Goal: Transaction & Acquisition: Purchase product/service

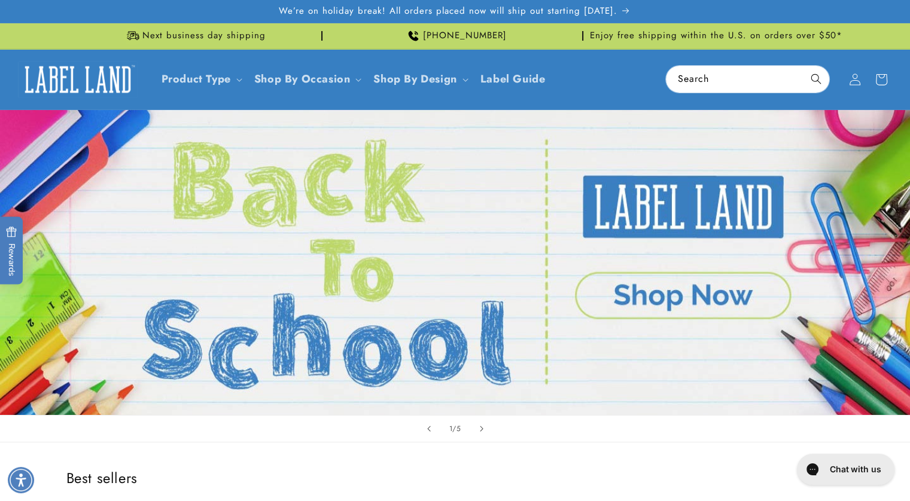
click at [671, 305] on link "Open this option" at bounding box center [455, 262] width 910 height 305
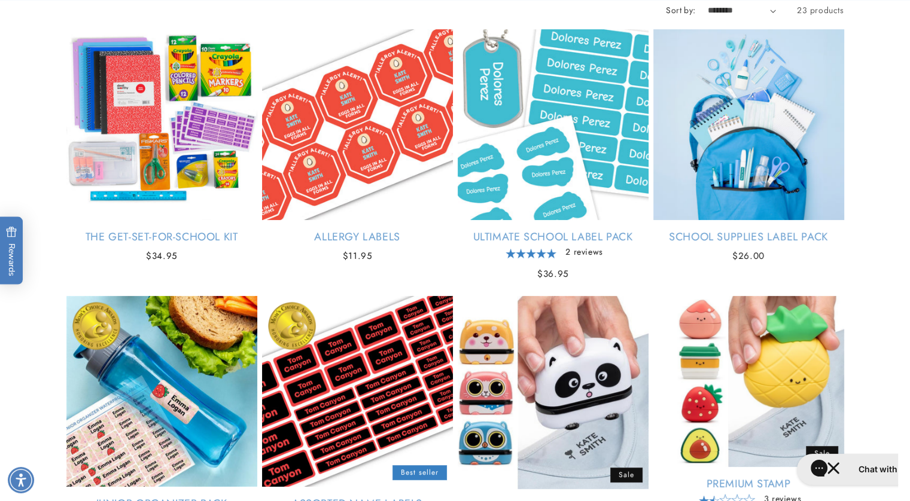
scroll to position [197, 0]
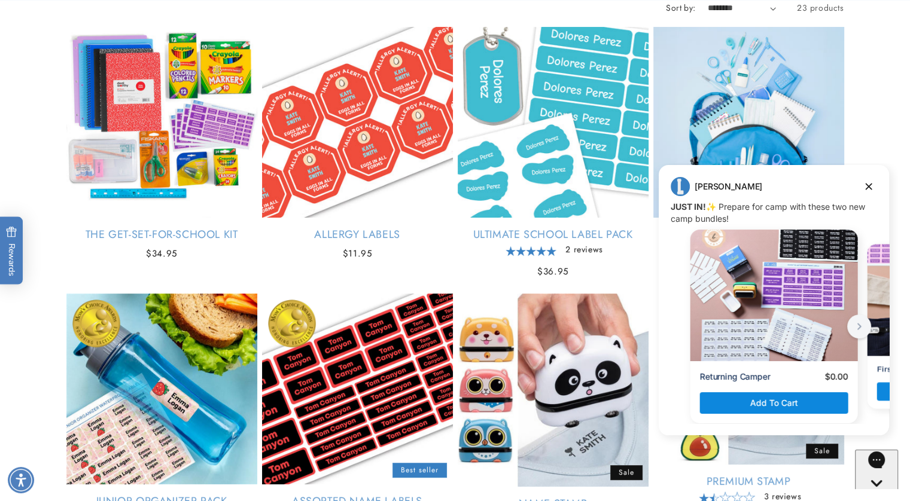
drag, startPoint x: 915, startPoint y: 108, endPoint x: 57, endPoint y: 26, distance: 861.9
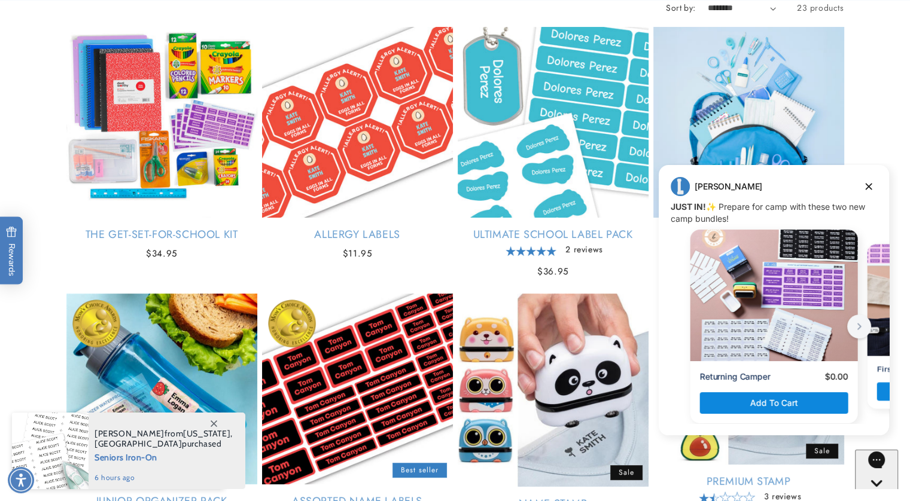
click at [122, 436] on span "[PERSON_NAME] from [US_STATE] , [GEOGRAPHIC_DATA] purchased" at bounding box center [164, 439] width 138 height 20
click at [125, 458] on span "Seniors Iron-On" at bounding box center [164, 456] width 138 height 15
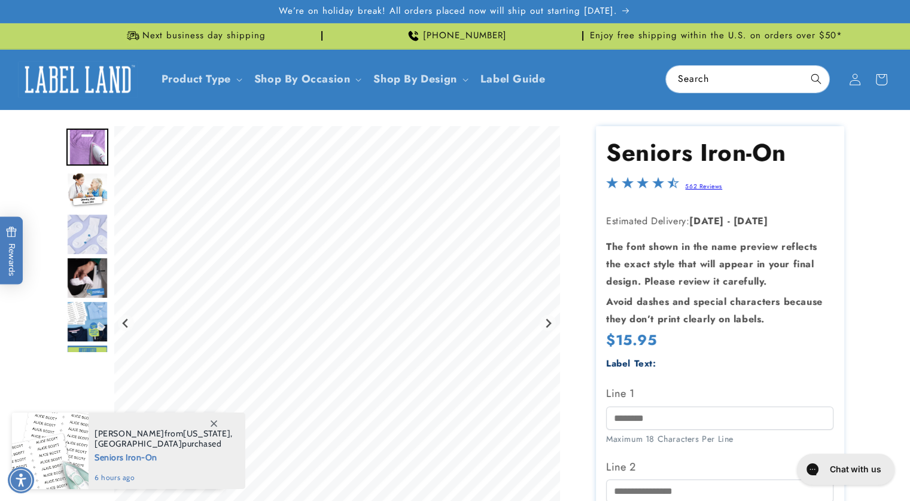
click at [94, 185] on img "Go to slide 2" at bounding box center [87, 190] width 42 height 37
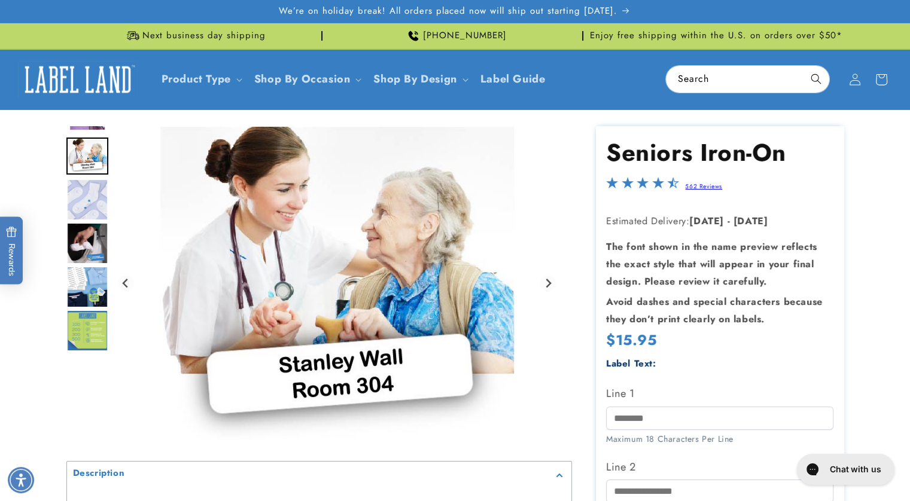
click at [93, 208] on img "Go to slide 3" at bounding box center [87, 200] width 42 height 42
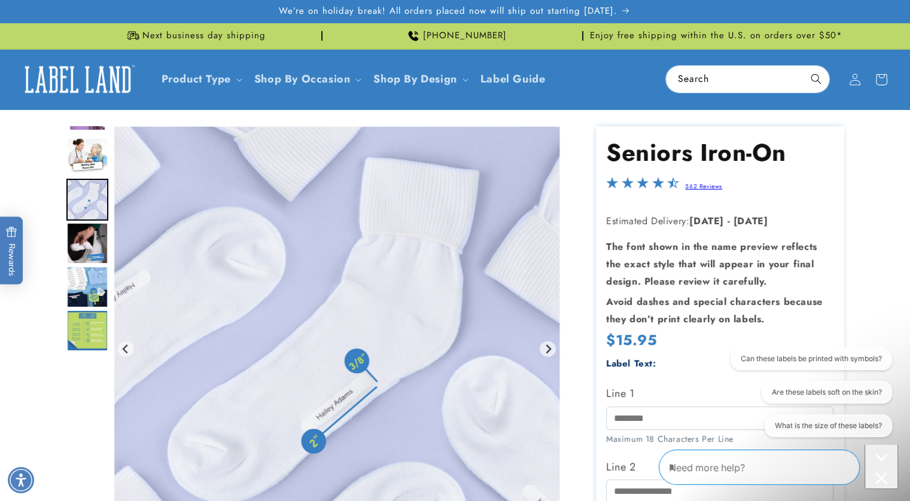
click at [91, 236] on img "Go to slide 4" at bounding box center [87, 244] width 42 height 42
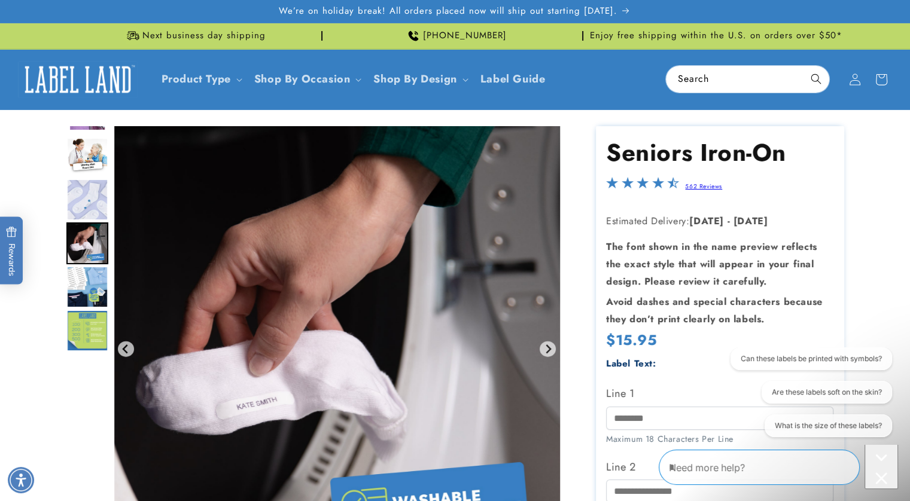
click at [93, 272] on img "Go to slide 5" at bounding box center [87, 287] width 42 height 42
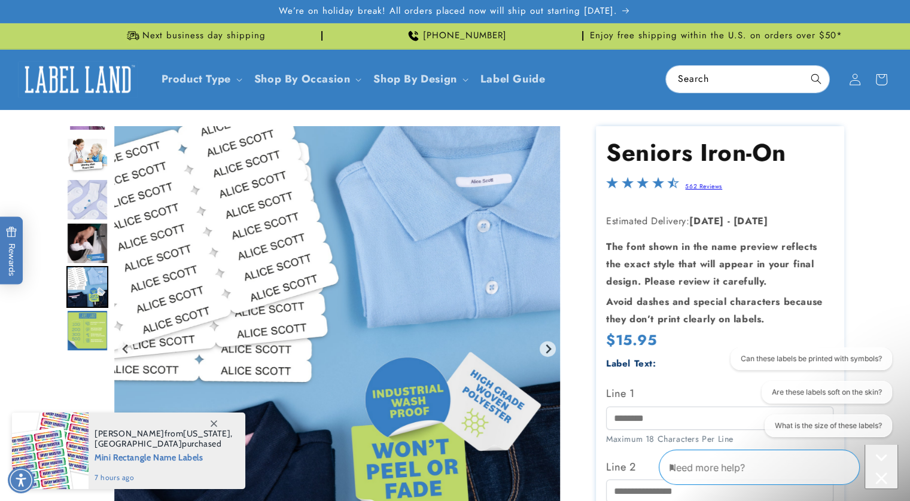
click at [93, 321] on img "Go to slide 6" at bounding box center [87, 331] width 42 height 42
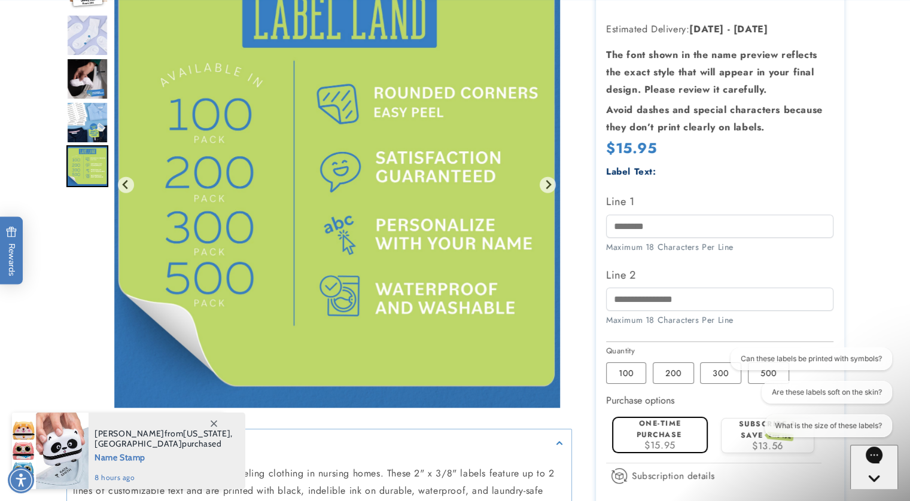
scroll to position [199, 0]
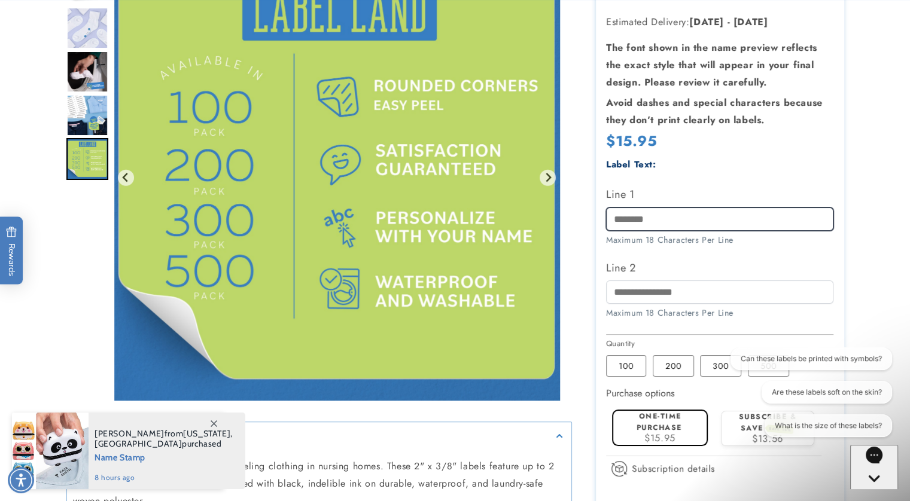
click at [662, 221] on input "Line 1" at bounding box center [719, 219] width 227 height 23
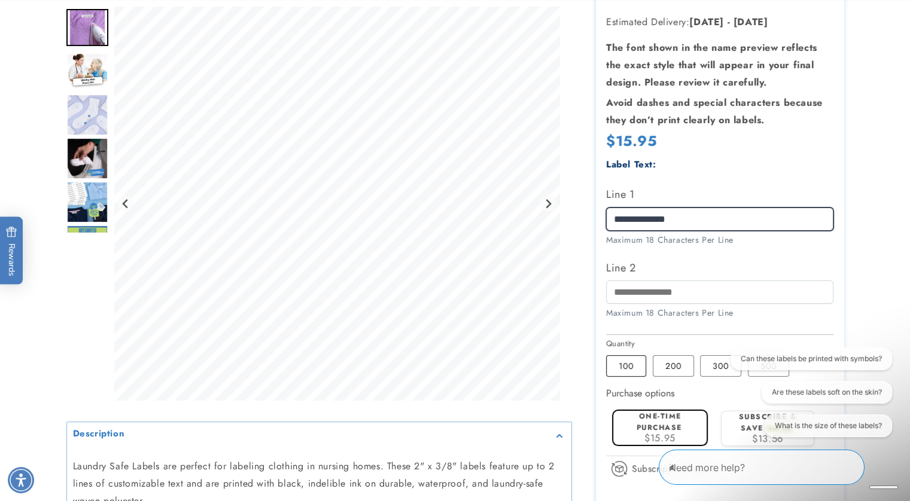
type input "**********"
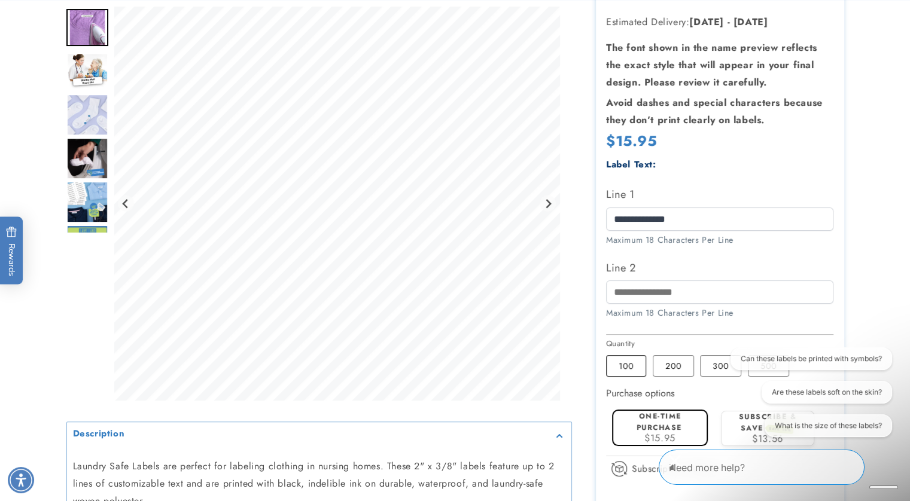
click at [632, 370] on label "100 Variant sold out or unavailable" at bounding box center [626, 366] width 40 height 22
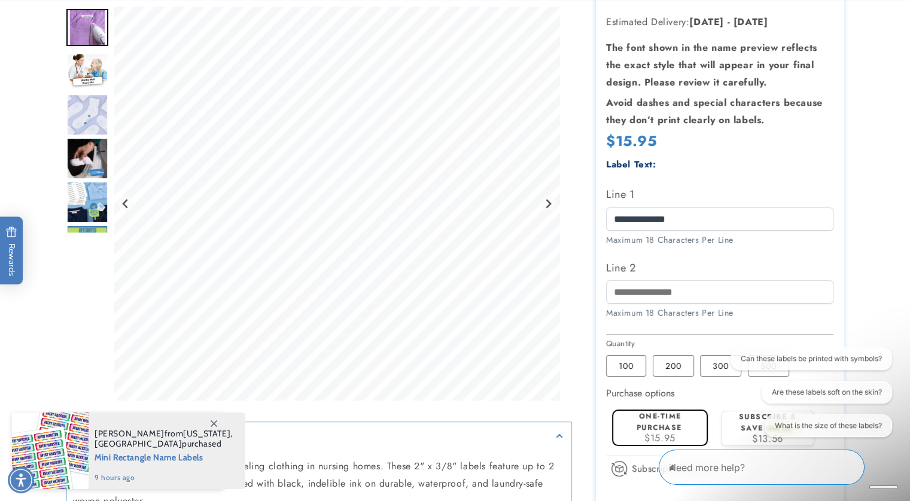
click at [649, 427] on label "One-time purchase" at bounding box center [659, 422] width 45 height 22
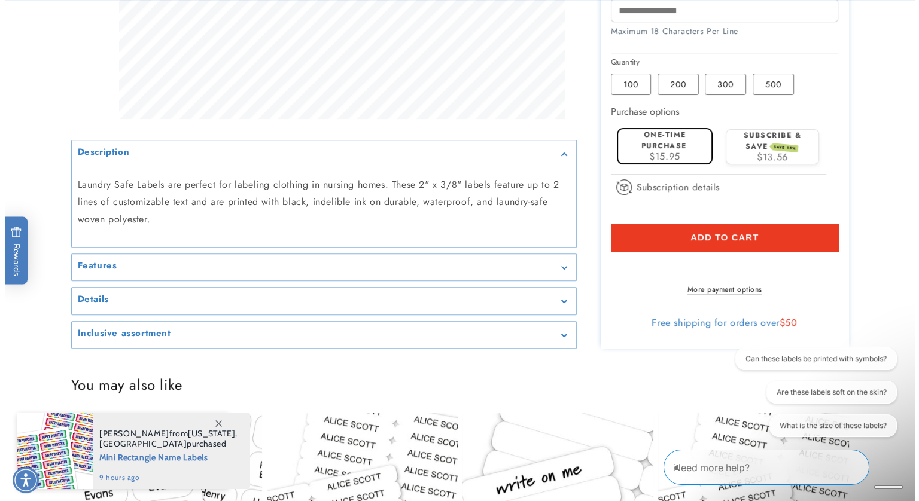
scroll to position [491, 0]
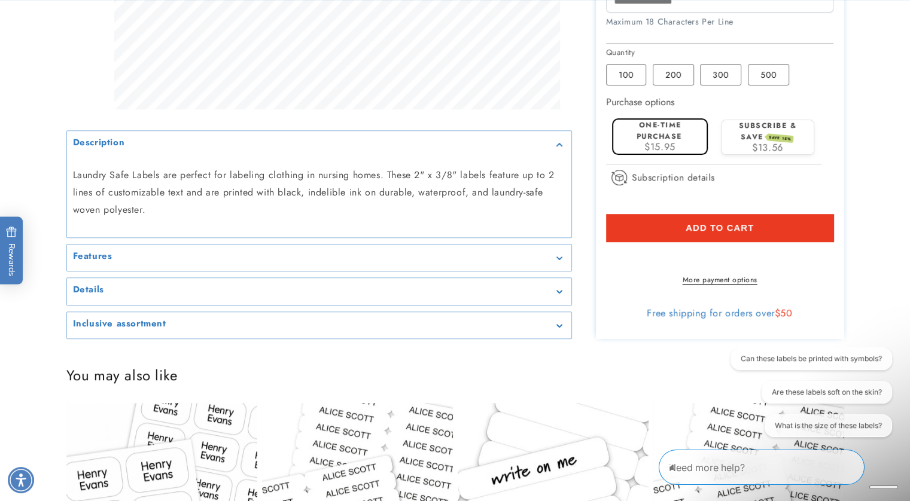
click at [783, 226] on button "Add to cart" at bounding box center [719, 228] width 227 height 28
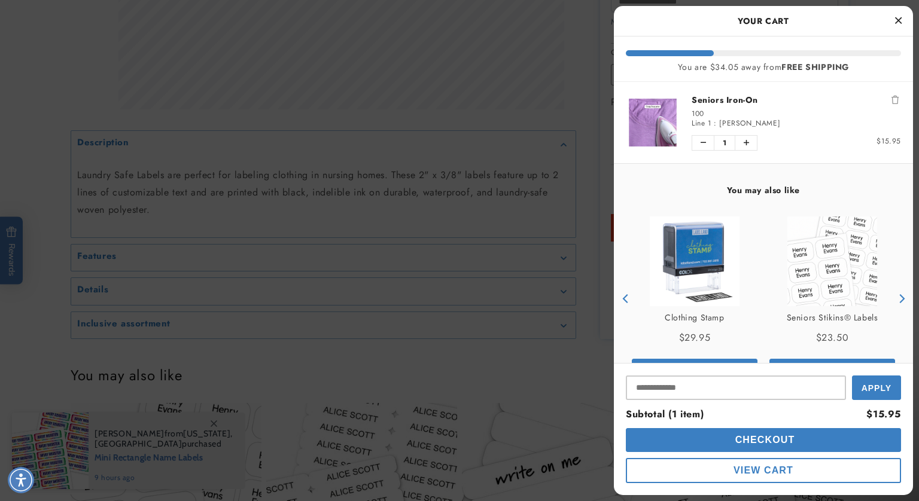
click at [683, 273] on img "product" at bounding box center [695, 262] width 90 height 90
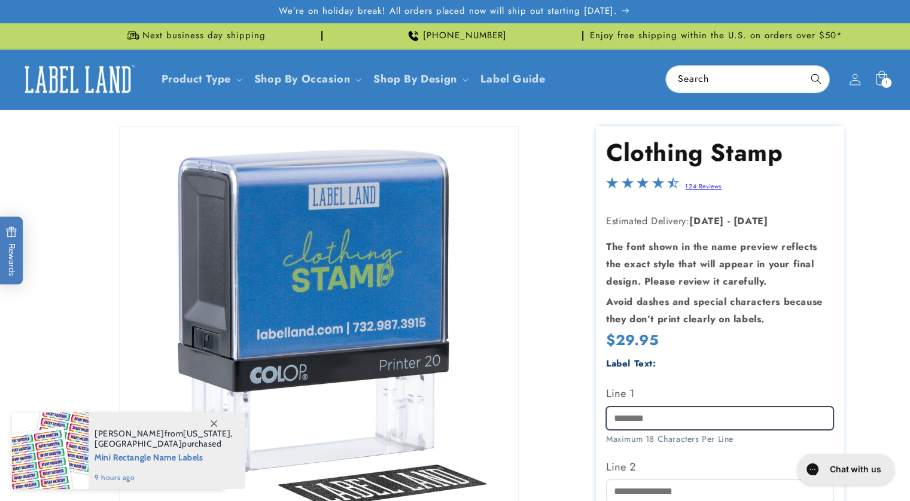
click at [669, 419] on input "Line 1" at bounding box center [719, 418] width 227 height 23
type input "**********"
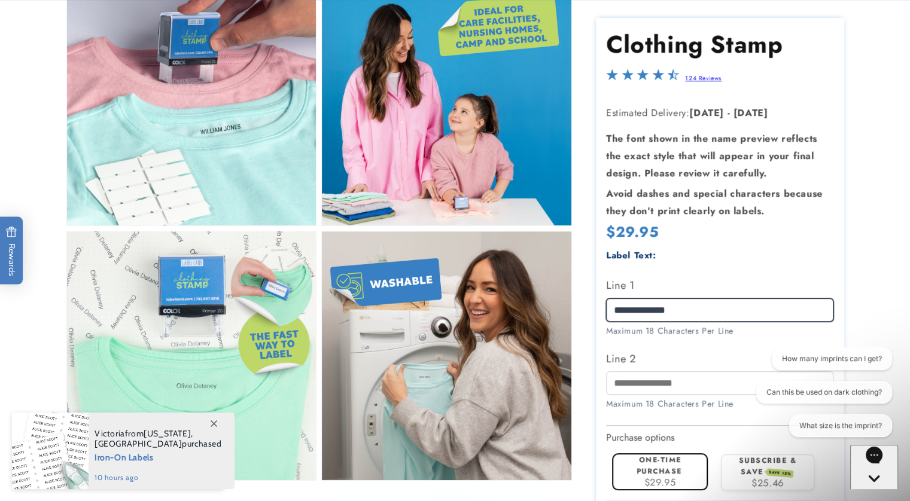
scroll to position [589, 0]
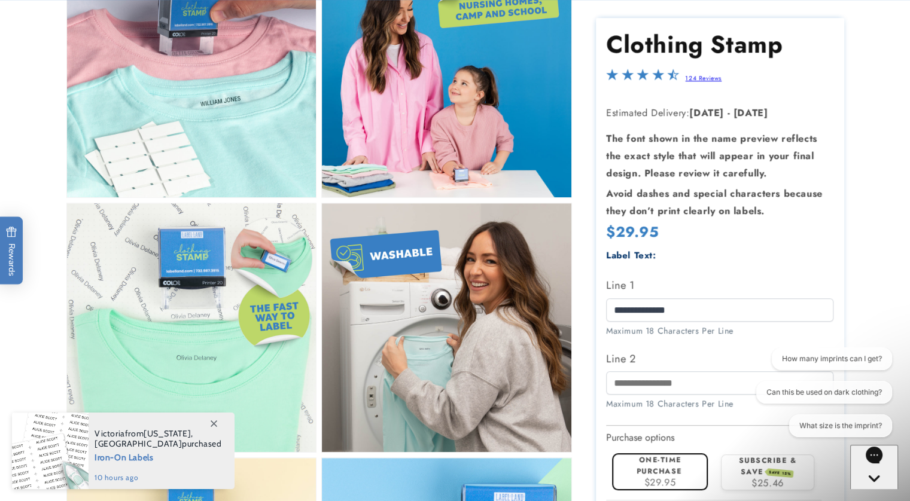
click at [640, 476] on label "One-time purchase" at bounding box center [659, 466] width 45 height 22
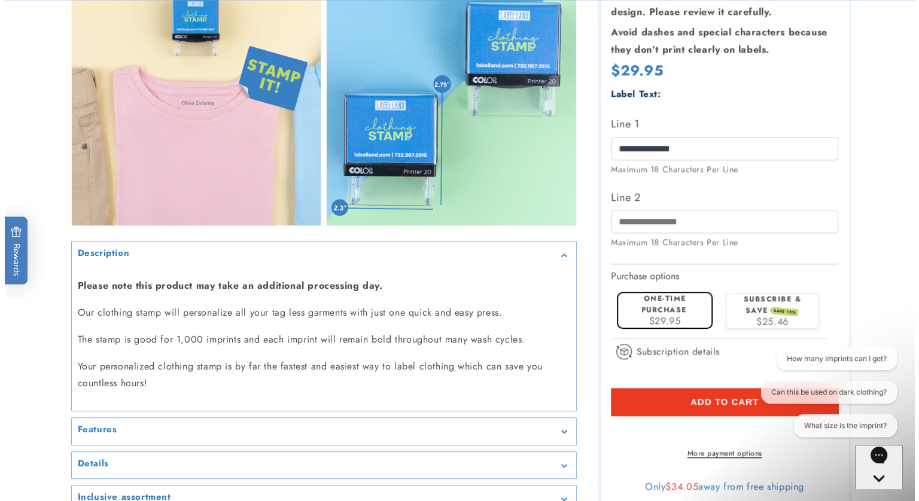
scroll to position [1097, 0]
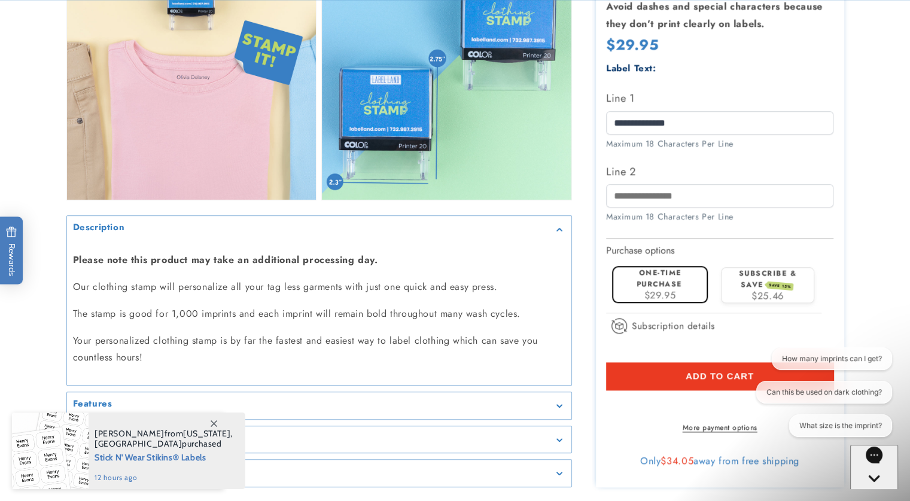
click at [708, 370] on span "Add to cart" at bounding box center [720, 375] width 68 height 11
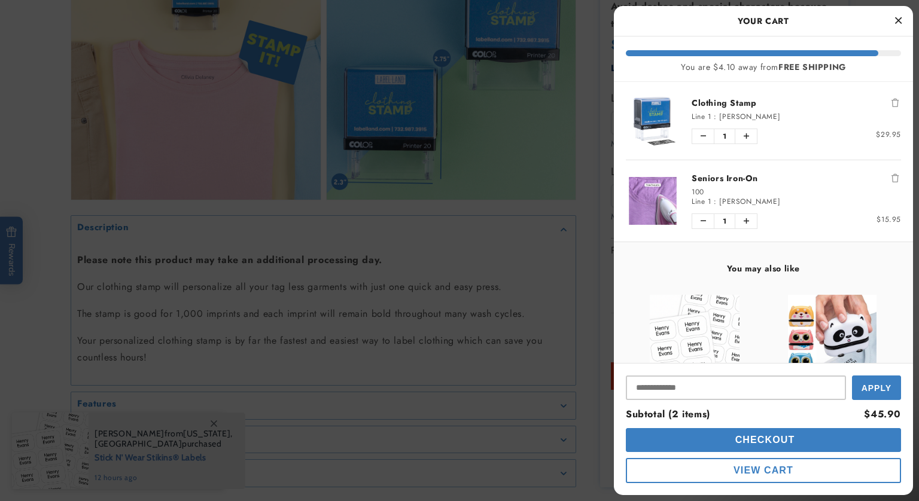
click at [563, 249] on div at bounding box center [459, 250] width 919 height 501
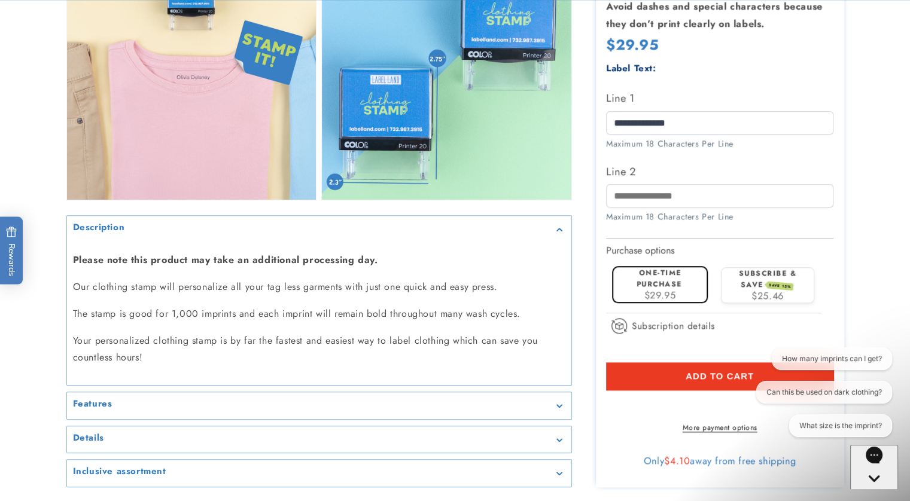
click at [67, 200] on button "Open media 6 in modal" at bounding box center [67, 200] width 0 height 0
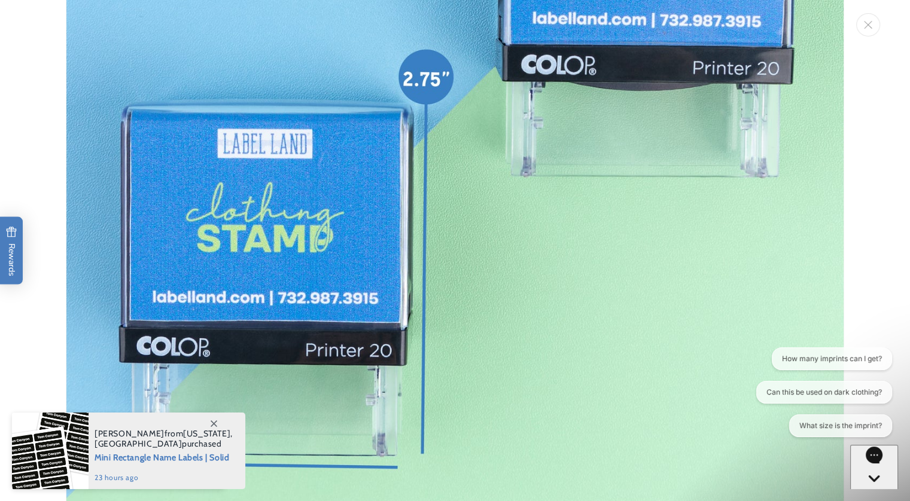
scroll to position [4941, 0]
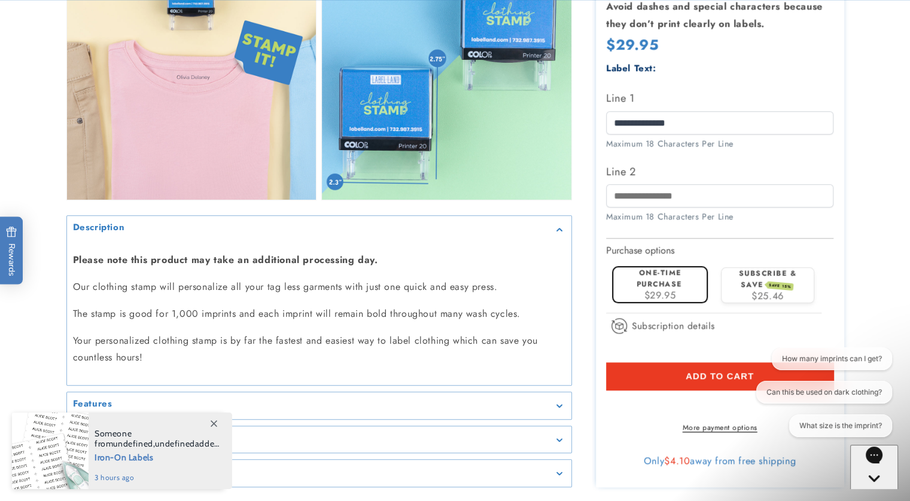
click at [304, 371] on div "Please note this product may take an additional processing day. Our clothing st…" at bounding box center [319, 309] width 504 height 134
click at [556, 404] on icon "Gallery Viewer" at bounding box center [559, 406] width 6 height 4
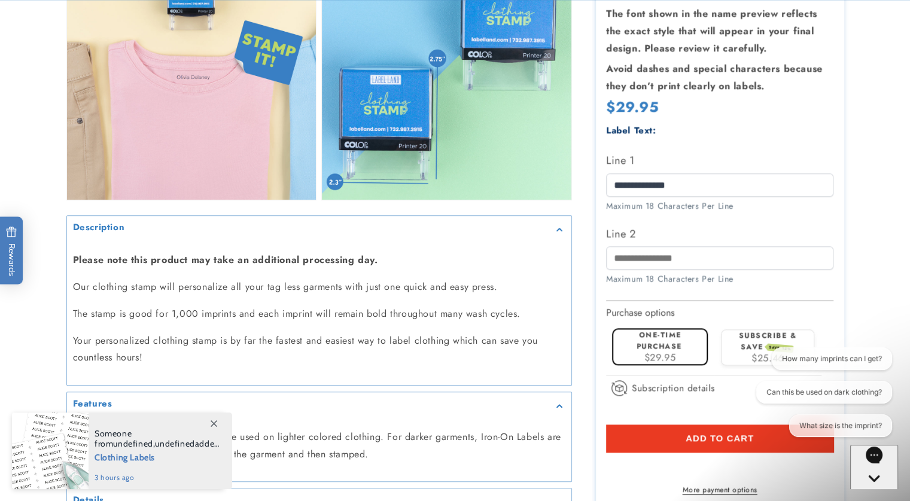
click at [112, 457] on span "Clothing Labels" at bounding box center [157, 456] width 125 height 15
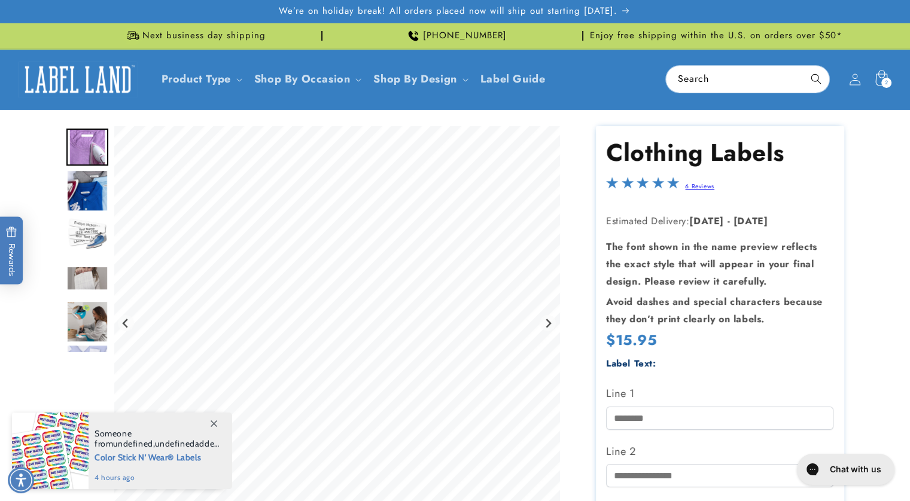
click at [878, 80] on icon at bounding box center [881, 79] width 28 height 28
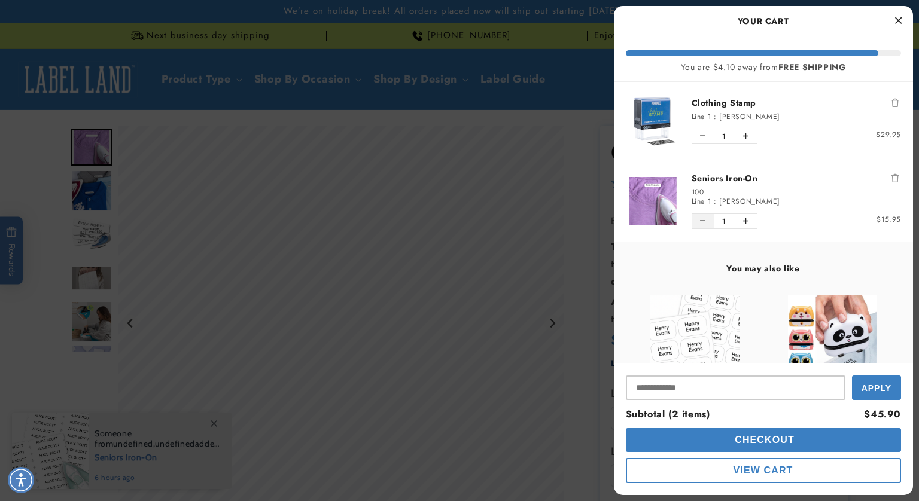
click at [702, 220] on icon "Decrease quantity of Seniors Iron-On" at bounding box center [703, 221] width 5 height 7
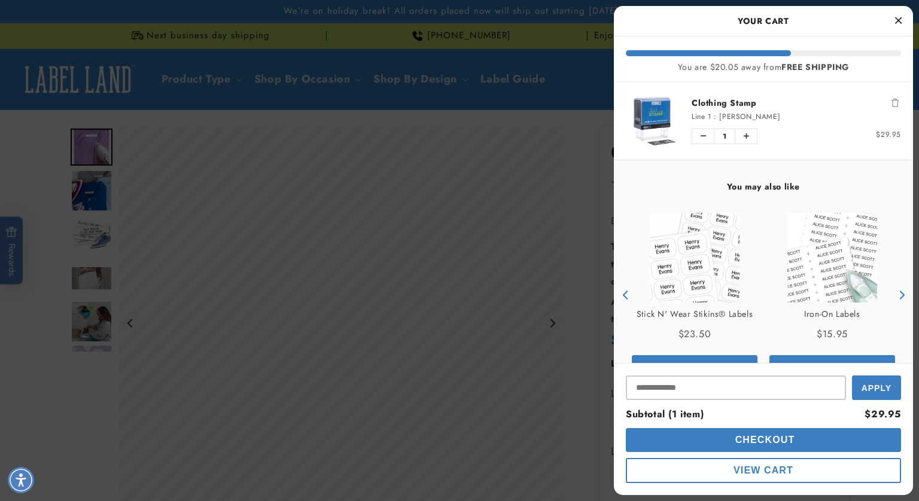
click at [900, 23] on icon "Close Cart" at bounding box center [898, 20] width 7 height 11
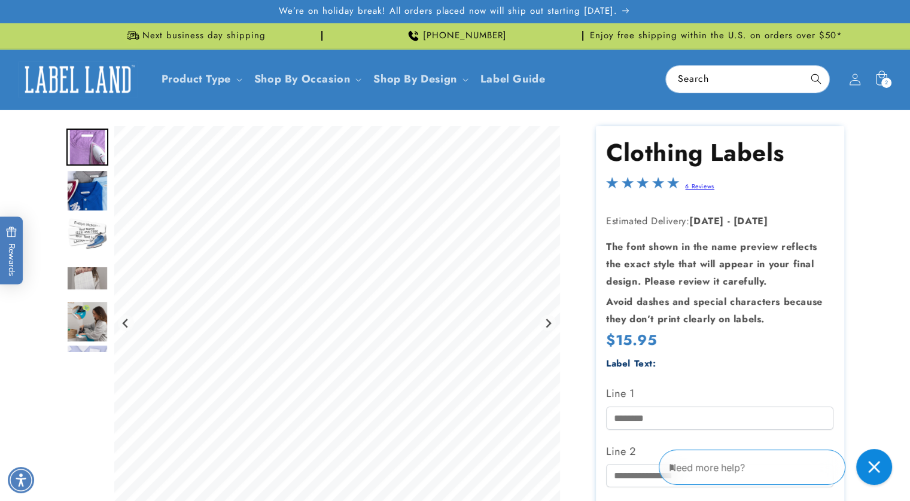
click at [92, 193] on img "Go to slide 2" at bounding box center [87, 191] width 42 height 42
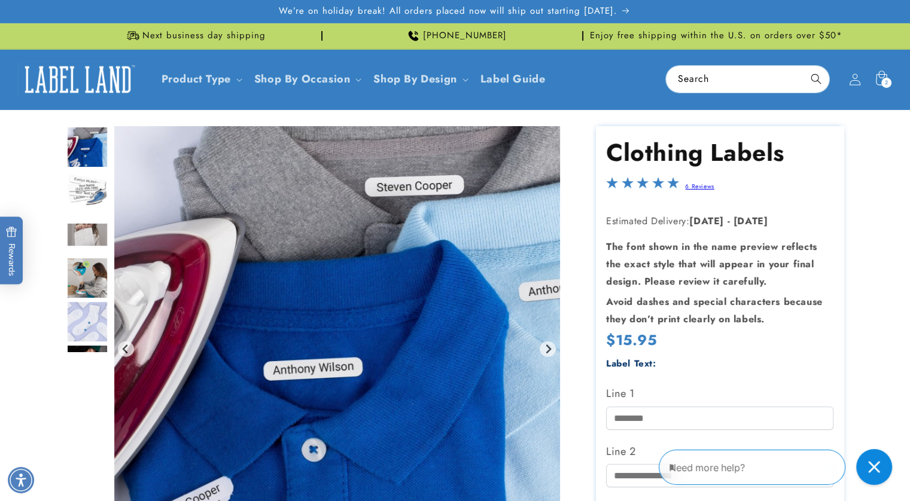
click at [93, 194] on div "Gallery Viewer" at bounding box center [87, 196] width 42 height 226
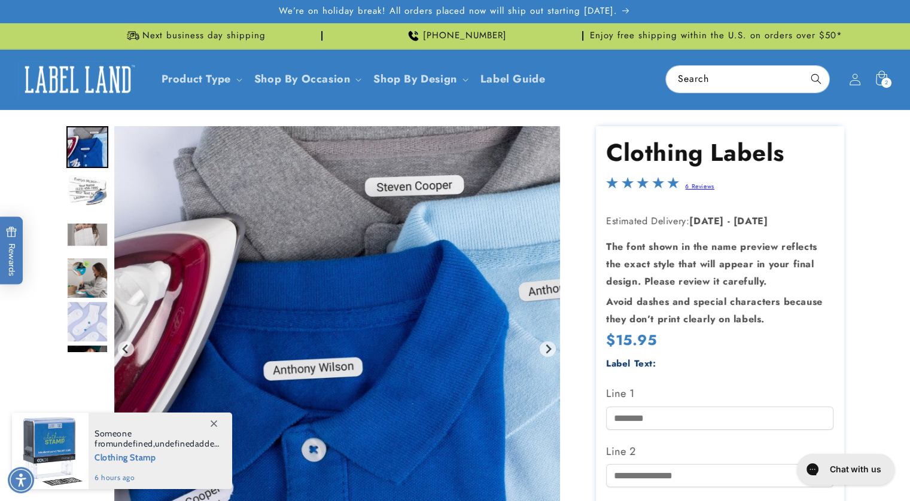
click at [108, 190] on div "Gallery Viewer" at bounding box center [319, 352] width 506 height 452
click at [96, 190] on img "Go to slide 3" at bounding box center [87, 191] width 42 height 42
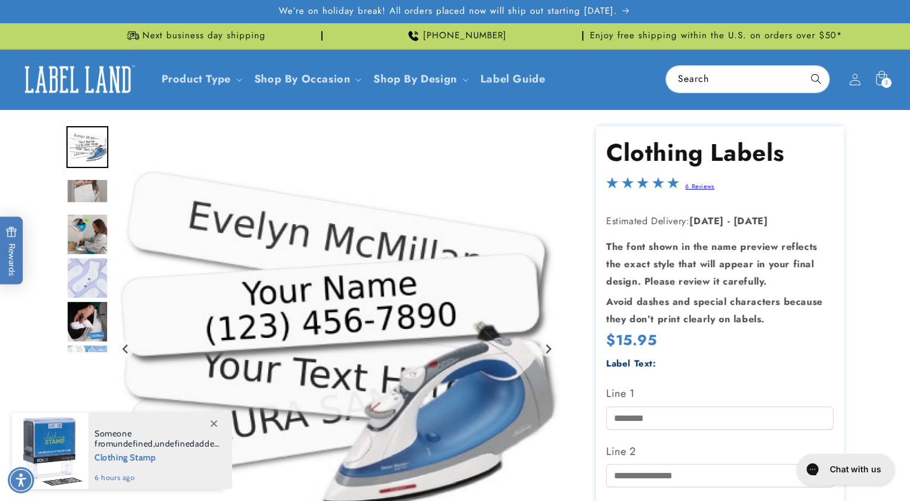
click at [91, 194] on img "Go to slide 4" at bounding box center [87, 191] width 42 height 25
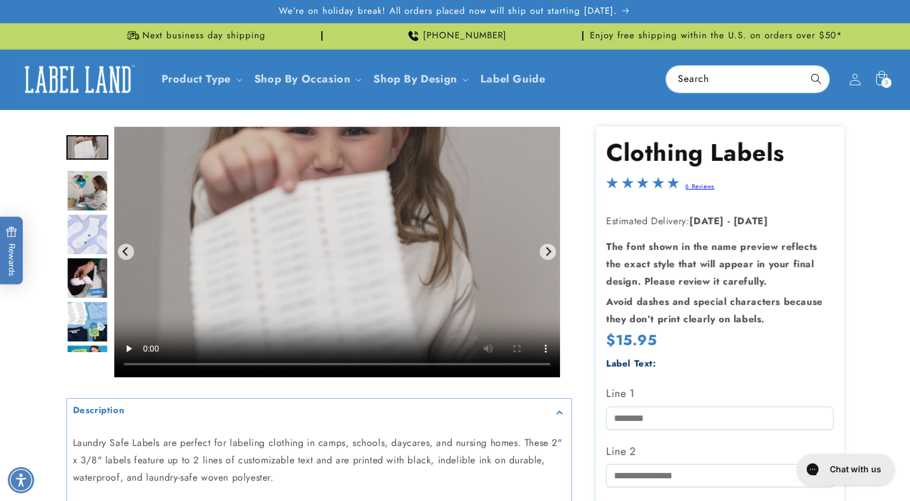
click at [93, 229] on img "Go to slide 6" at bounding box center [87, 235] width 42 height 42
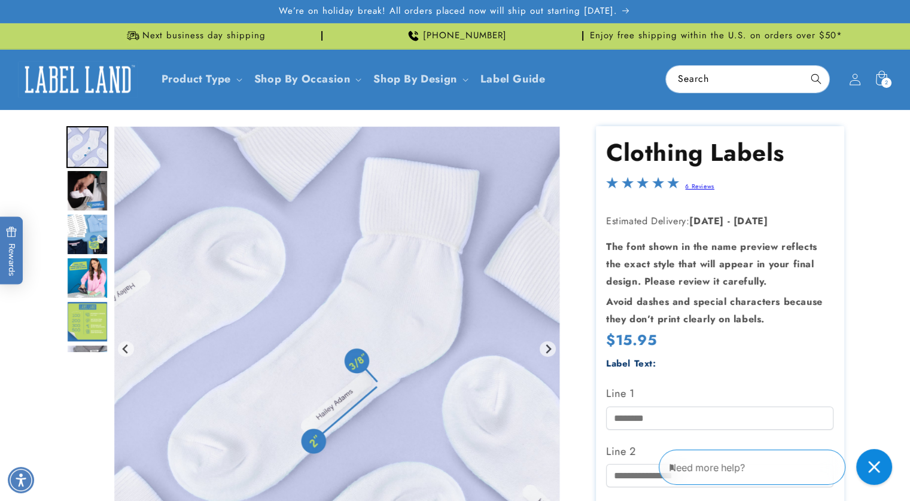
click at [92, 224] on img "Go to slide 8" at bounding box center [87, 235] width 42 height 42
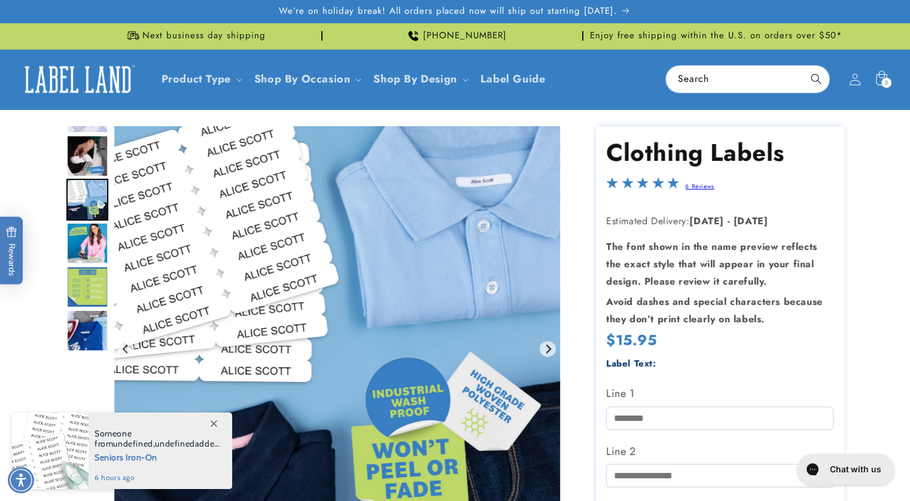
click at [92, 224] on img "Go to slide 9" at bounding box center [87, 244] width 42 height 42
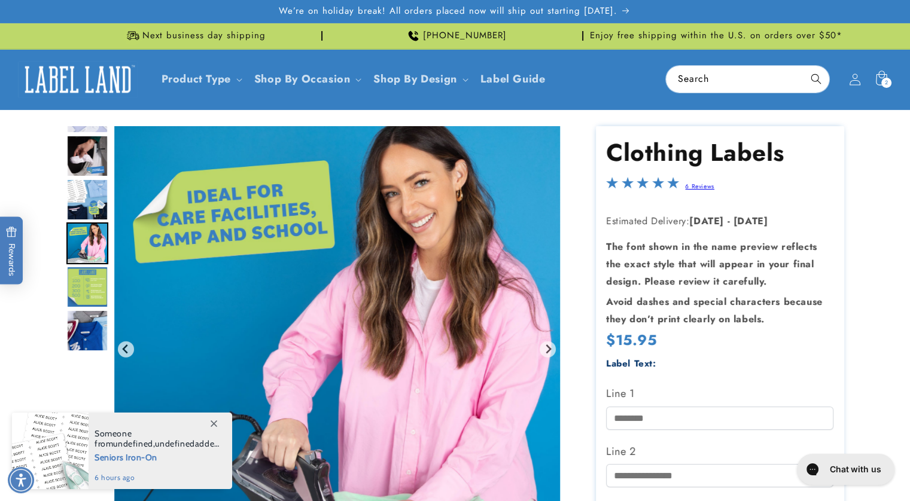
click at [90, 287] on img "Go to slide 10" at bounding box center [87, 287] width 42 height 42
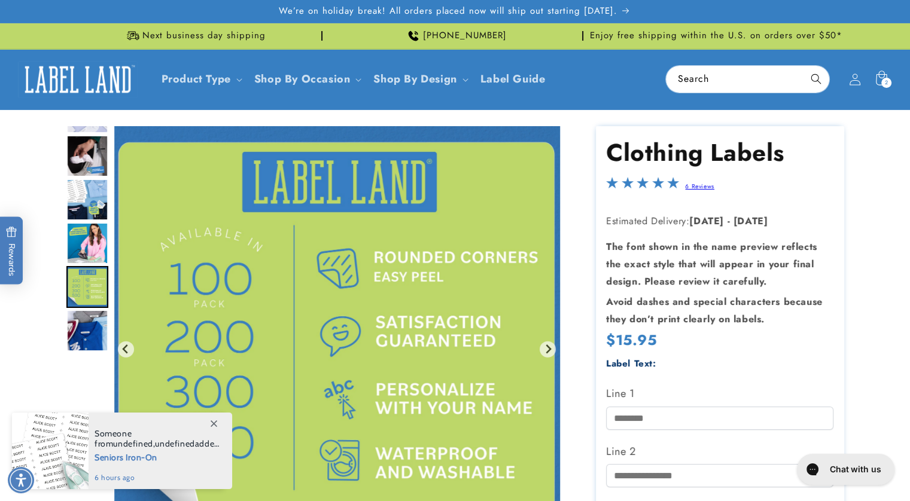
click at [87, 333] on img "Go to slide 11" at bounding box center [87, 331] width 42 height 42
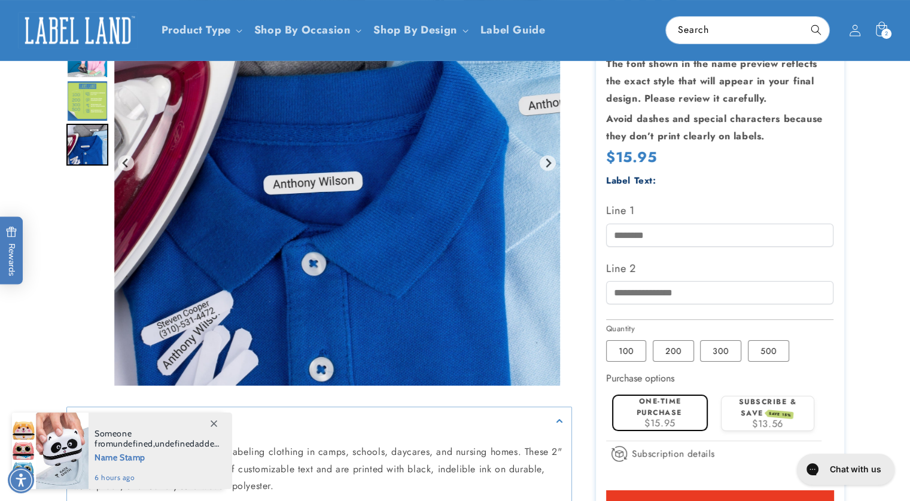
scroll to position [185, 0]
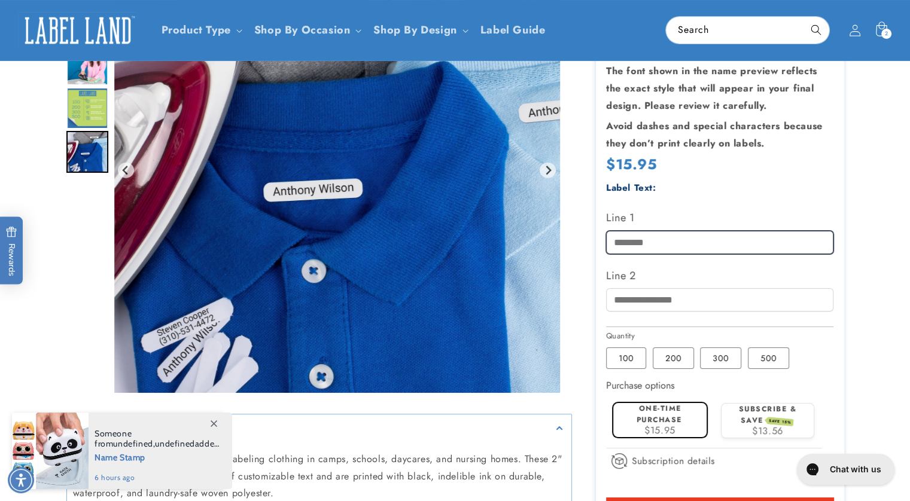
click at [628, 231] on input "Line 1" at bounding box center [719, 242] width 227 height 23
type input "**********"
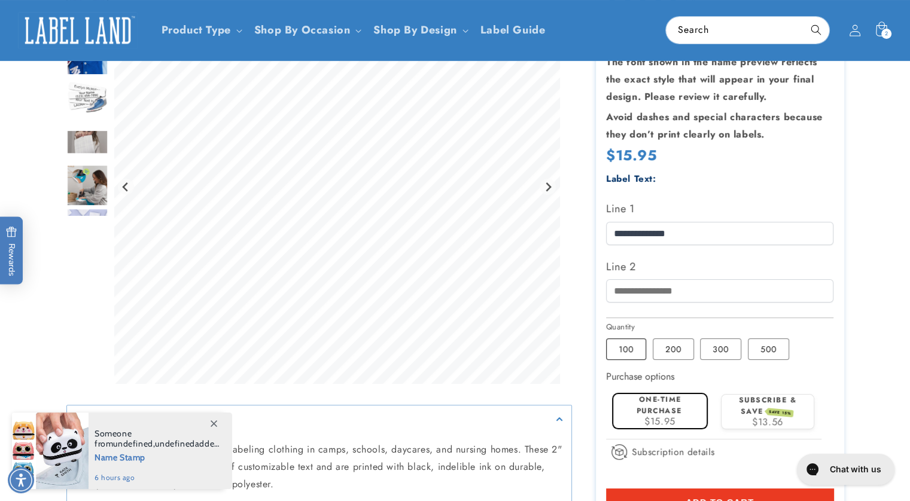
click at [623, 346] on label "100 Variant sold out or unavailable" at bounding box center [626, 350] width 40 height 22
click at [661, 417] on span "$15.95" at bounding box center [659, 422] width 31 height 14
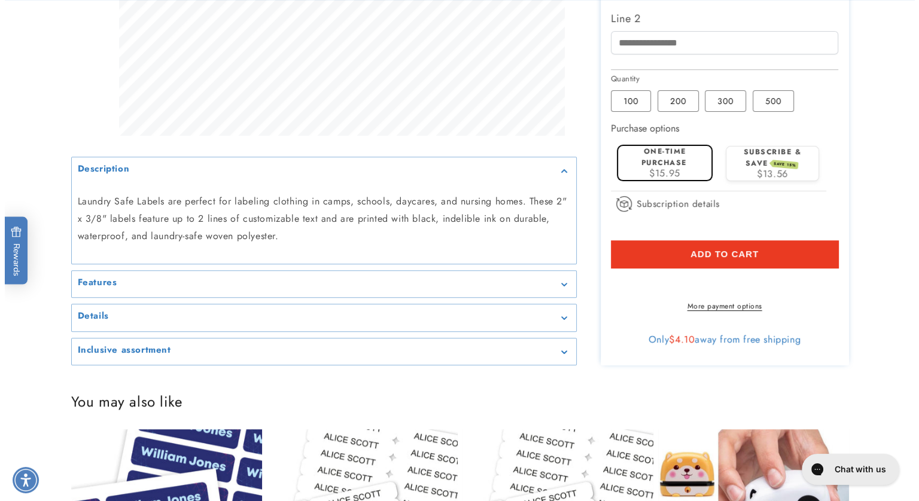
scroll to position [438, 0]
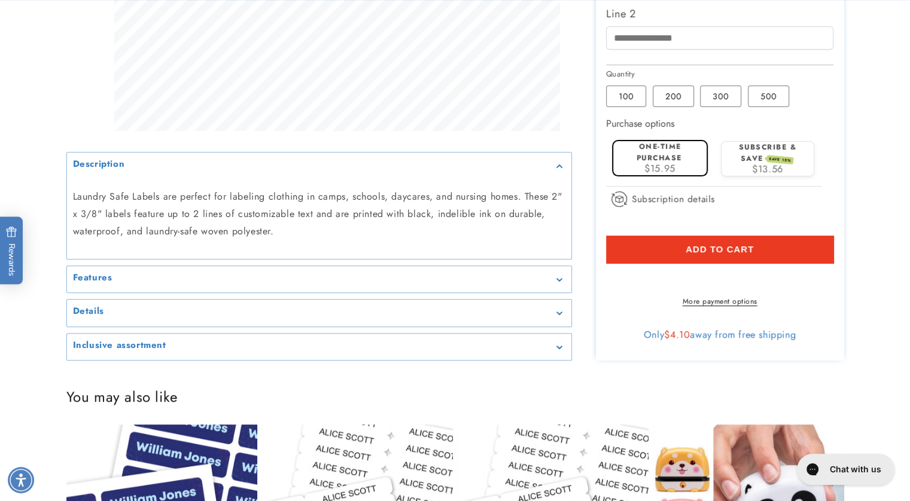
click at [759, 243] on button "Add to cart" at bounding box center [719, 250] width 227 height 28
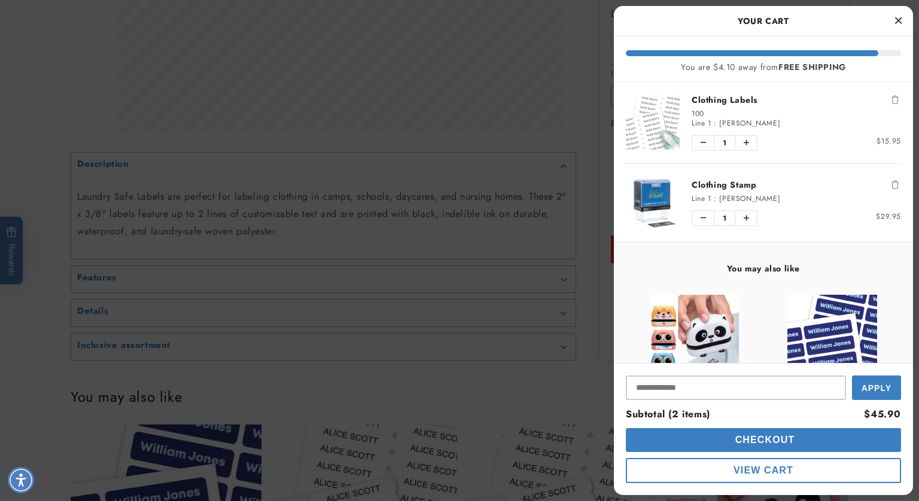
click at [773, 445] on span "Checkout" at bounding box center [763, 440] width 63 height 10
